Goal: Task Accomplishment & Management: Complete application form

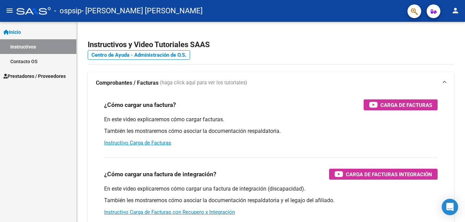
click at [161, 176] on h3 "¿Cómo cargar una factura de integración?" at bounding box center [160, 175] width 112 height 10
click at [10, 8] on mat-icon "menu" at bounding box center [9, 11] width 8 height 8
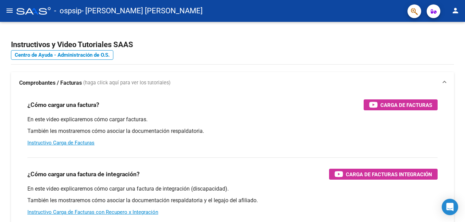
click at [10, 8] on mat-icon "menu" at bounding box center [9, 11] width 8 height 8
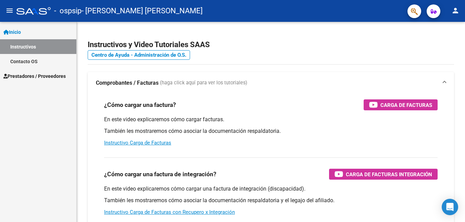
click at [50, 76] on span "Prestadores / Proveedores" at bounding box center [34, 77] width 62 height 8
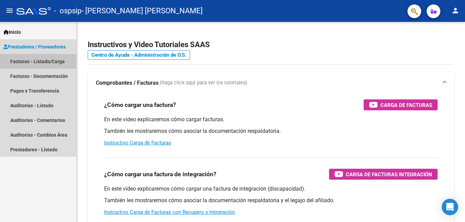
click at [54, 60] on link "Facturas - Listado/Carga" at bounding box center [38, 61] width 76 height 15
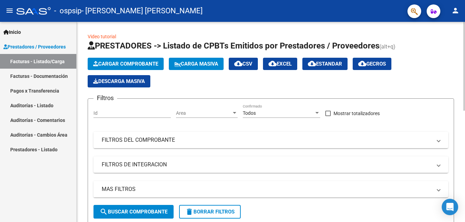
click at [122, 65] on span "Cargar Comprobante" at bounding box center [125, 64] width 65 height 6
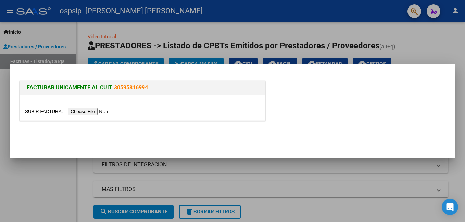
click at [96, 110] on input "file" at bounding box center [68, 111] width 87 height 7
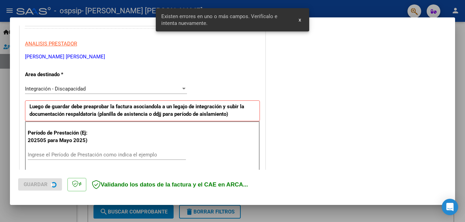
scroll to position [153, 0]
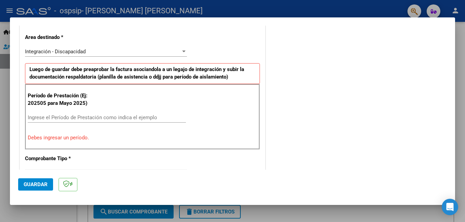
click at [79, 114] on div "Ingrese el Período de Prestación como indica el ejemplo" at bounding box center [107, 118] width 158 height 10
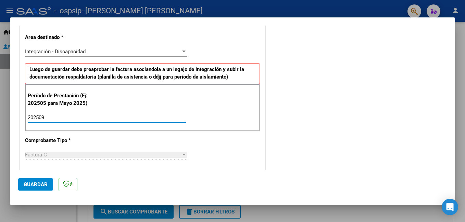
type input "202509"
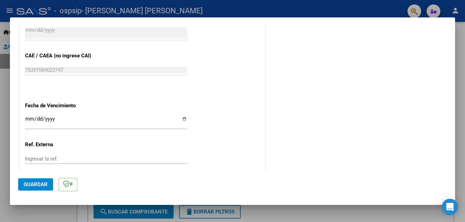
scroll to position [413, 0]
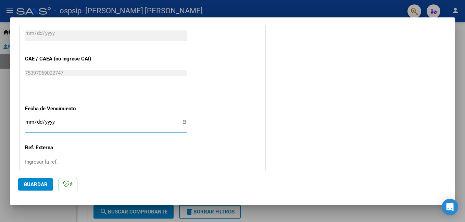
click at [183, 122] on input "Ingresar la fecha" at bounding box center [106, 124] width 162 height 11
type input "[DATE]"
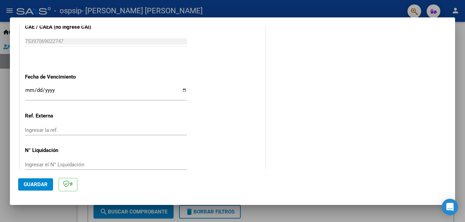
scroll to position [458, 0]
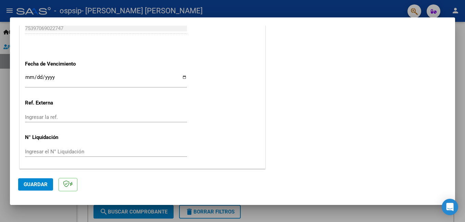
click at [44, 186] on span "Guardar" at bounding box center [36, 185] width 24 height 6
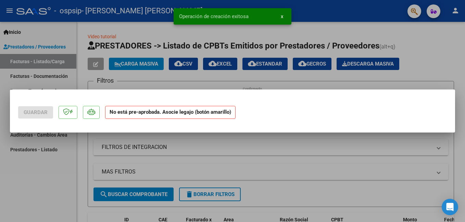
scroll to position [0, 0]
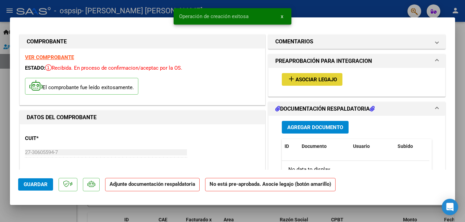
click at [324, 76] on button "add Asociar Legajo" at bounding box center [312, 79] width 61 height 13
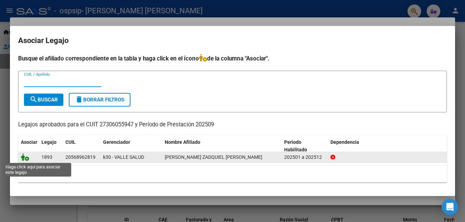
click at [26, 160] on icon at bounding box center [25, 158] width 8 height 8
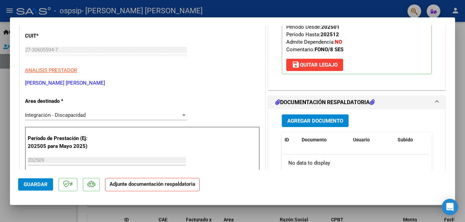
scroll to position [163, 0]
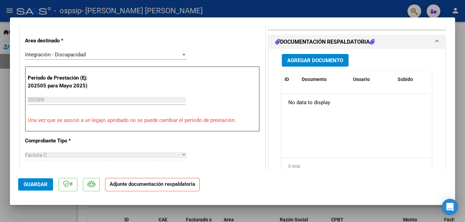
click at [325, 61] on span "Agregar Documento" at bounding box center [315, 60] width 56 height 6
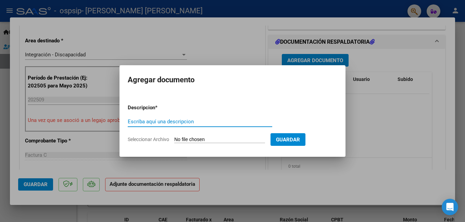
click at [186, 122] on input "Escriba aquí una descripcion" at bounding box center [200, 122] width 144 height 6
click at [386, 111] on div at bounding box center [232, 111] width 465 height 222
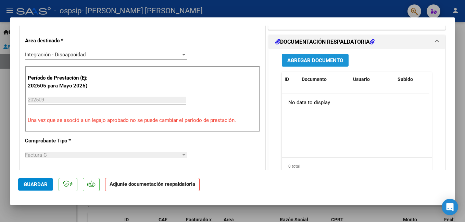
click at [323, 58] on span "Agregar Documento" at bounding box center [315, 60] width 56 height 6
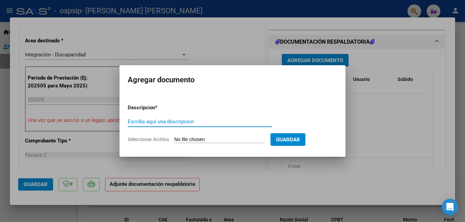
click at [152, 139] on span "Seleccionar Archivo" at bounding box center [148, 139] width 41 height 5
click at [174, 139] on input "Seleccionar Archivo" at bounding box center [219, 140] width 91 height 7
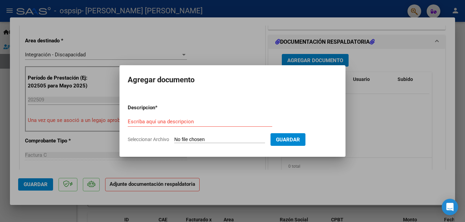
click at [166, 141] on span "Seleccionar Archivo" at bounding box center [148, 139] width 41 height 5
click at [174, 141] on input "Seleccionar Archivo" at bounding box center [219, 140] width 91 height 7
type input "C:\fakepath\zadquiel asist [DATE].pdf"
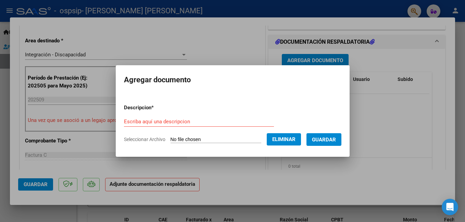
click at [322, 141] on span "Guardar" at bounding box center [324, 140] width 24 height 6
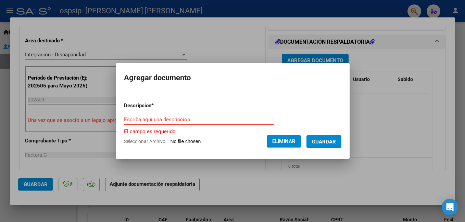
click at [175, 120] on input "Escriba aquí una descripcion" at bounding box center [199, 120] width 150 height 6
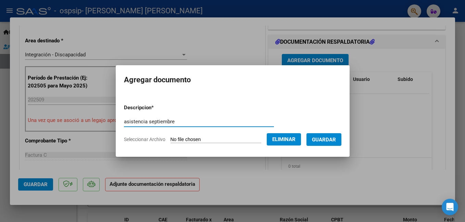
type input "asistencia septiembre"
click at [317, 142] on span "Guardar" at bounding box center [324, 140] width 24 height 6
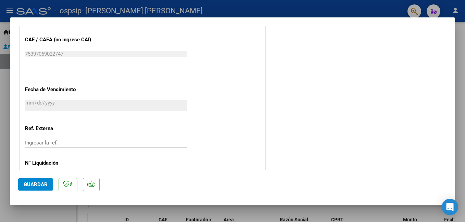
scroll to position [468, 0]
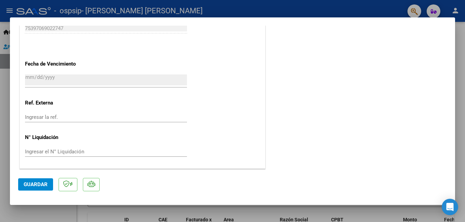
click at [30, 184] on span "Guardar" at bounding box center [36, 185] width 24 height 6
click at [30, 188] on button "Guardar" at bounding box center [35, 185] width 35 height 12
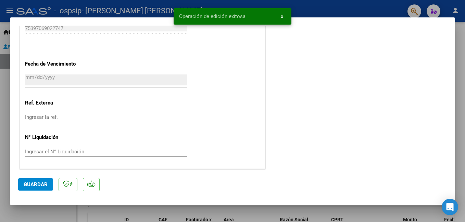
click at [281, 19] on span "x" at bounding box center [282, 16] width 2 height 6
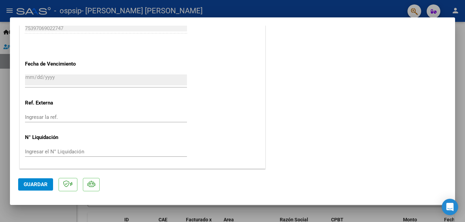
click at [2, 78] on div at bounding box center [232, 111] width 465 height 222
type input "$ 0,00"
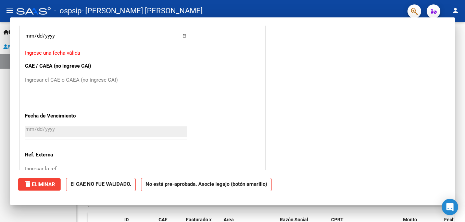
scroll to position [520, 0]
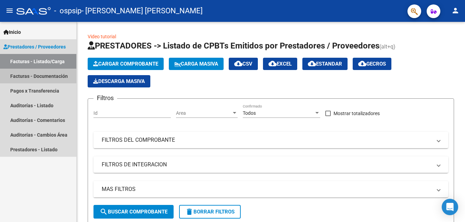
click at [38, 76] on link "Facturas - Documentación" at bounding box center [38, 76] width 76 height 15
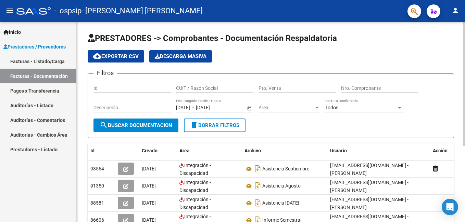
click at [464, 103] on html "menu - ospsip - [PERSON_NAME] [PERSON_NAME] person Inicio Instructivos Contacto…" at bounding box center [232, 111] width 465 height 222
click at [57, 58] on link "Facturas - Listado/Carga" at bounding box center [38, 61] width 76 height 15
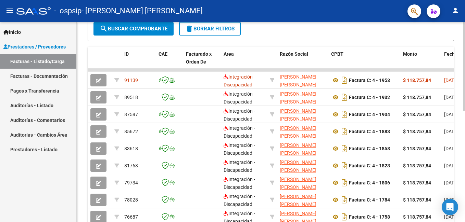
scroll to position [182, 0]
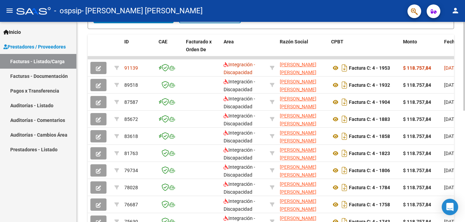
click at [451, 140] on div "Video tutorial PRESTADORES -> Listado de CPBTs Emitidos por Prestadores / Prove…" at bounding box center [272, 49] width 390 height 446
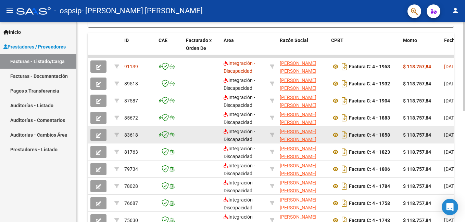
scroll to position [0, 0]
drag, startPoint x: 329, startPoint y: 124, endPoint x: 270, endPoint y: 138, distance: 60.4
click at [270, 138] on datatable-scroller "91139 Integración - Discapacidad [PERSON_NAME] [PERSON_NAME] 27306055947 Factur…" at bounding box center [271, 142] width 366 height 174
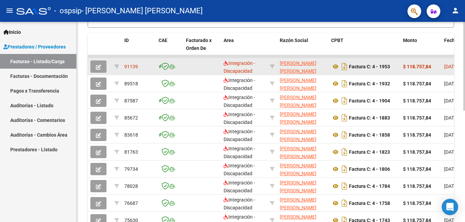
click at [436, 71] on datatable-body-cell "$ 118.757,84" at bounding box center [420, 66] width 41 height 17
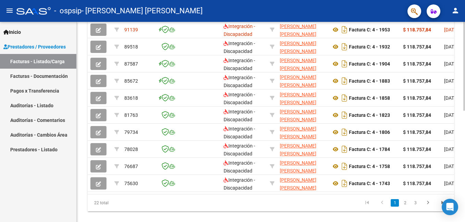
scroll to position [251, 0]
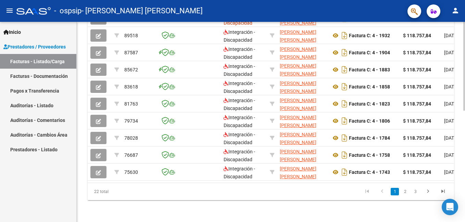
click at [464, 174] on html "menu - ospsip - [PERSON_NAME] [PERSON_NAME] person Inicio Instructivos Contacto…" at bounding box center [232, 111] width 465 height 222
click at [405, 191] on link "2" at bounding box center [405, 192] width 8 height 8
drag, startPoint x: 463, startPoint y: 172, endPoint x: 462, endPoint y: 137, distance: 35.3
click at [464, 172] on html "menu - ospsip - [PERSON_NAME] [PERSON_NAME] person Inicio Instructivos Contacto…" at bounding box center [232, 111] width 465 height 222
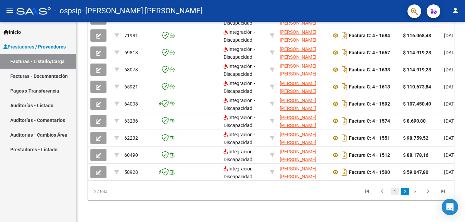
click at [394, 191] on link "1" at bounding box center [395, 192] width 8 height 8
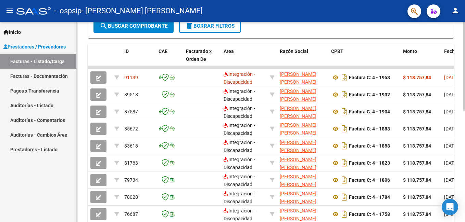
scroll to position [208, 0]
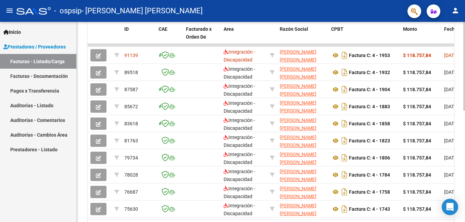
click at [464, 151] on html "menu - ospsip - [PERSON_NAME] [PERSON_NAME] person Inicio Instructivos Contacto…" at bounding box center [232, 111] width 465 height 222
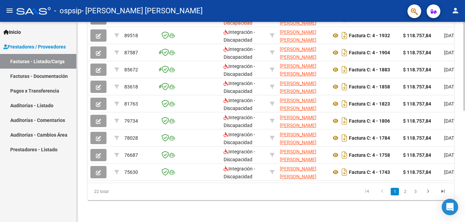
click at [464, 140] on html "menu - ospsip - [PERSON_NAME] [PERSON_NAME] person Inicio Instructivos Contacto…" at bounding box center [232, 111] width 465 height 222
click at [428, 192] on icon "go to next page" at bounding box center [427, 193] width 9 height 8
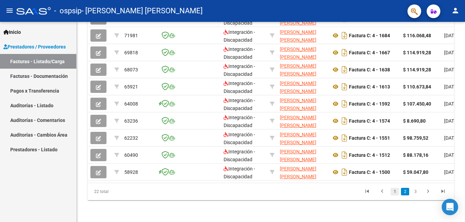
click at [392, 194] on link "1" at bounding box center [395, 192] width 8 height 8
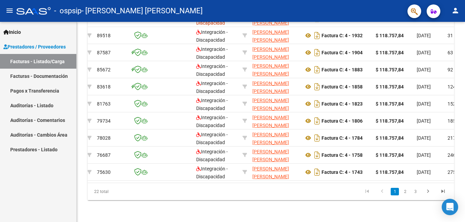
scroll to position [204, 0]
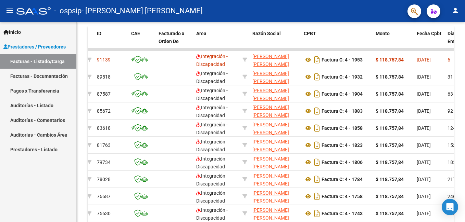
click at [464, 153] on html "menu - ospsip - [PERSON_NAME] [PERSON_NAME] person Inicio Instructivos Contacto…" at bounding box center [232, 111] width 465 height 222
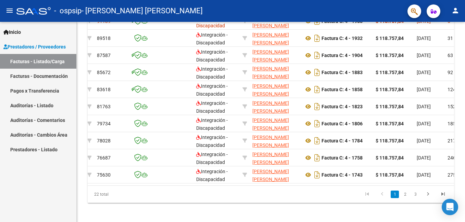
scroll to position [251, 0]
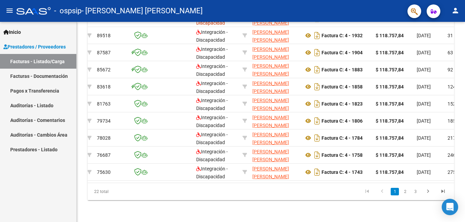
click at [464, 179] on html "menu - ospsip - [PERSON_NAME] [PERSON_NAME] person Inicio Instructivos Contacto…" at bounding box center [232, 111] width 465 height 222
click at [429, 191] on icon "go to next page" at bounding box center [427, 193] width 9 height 8
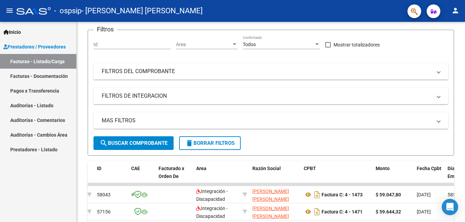
scroll to position [114, 0]
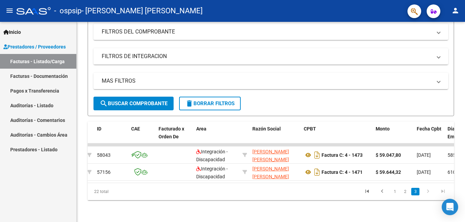
click at [464, 203] on html "menu - ospsip - [PERSON_NAME] [PERSON_NAME] person Inicio Instructivos Contacto…" at bounding box center [232, 111] width 465 height 222
click at [394, 192] on link "1" at bounding box center [395, 192] width 8 height 8
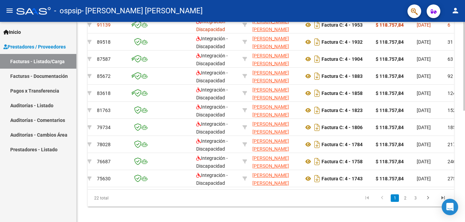
scroll to position [251, 0]
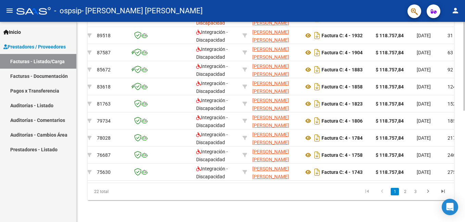
click at [464, 220] on html "menu - ospsip - [PERSON_NAME] [PERSON_NAME] person Inicio Instructivos Contacto…" at bounding box center [232, 111] width 465 height 222
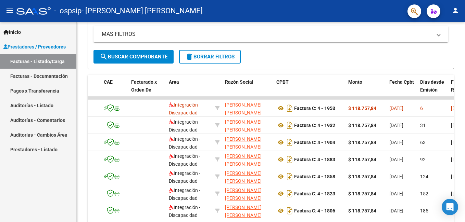
scroll to position [155, 0]
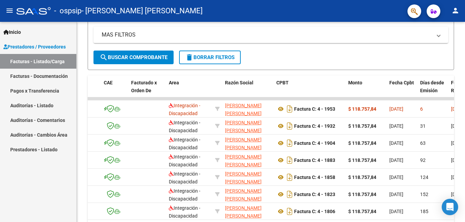
click at [464, 98] on div at bounding box center [464, 136] width 2 height 89
